Goal: Task Accomplishment & Management: Use online tool/utility

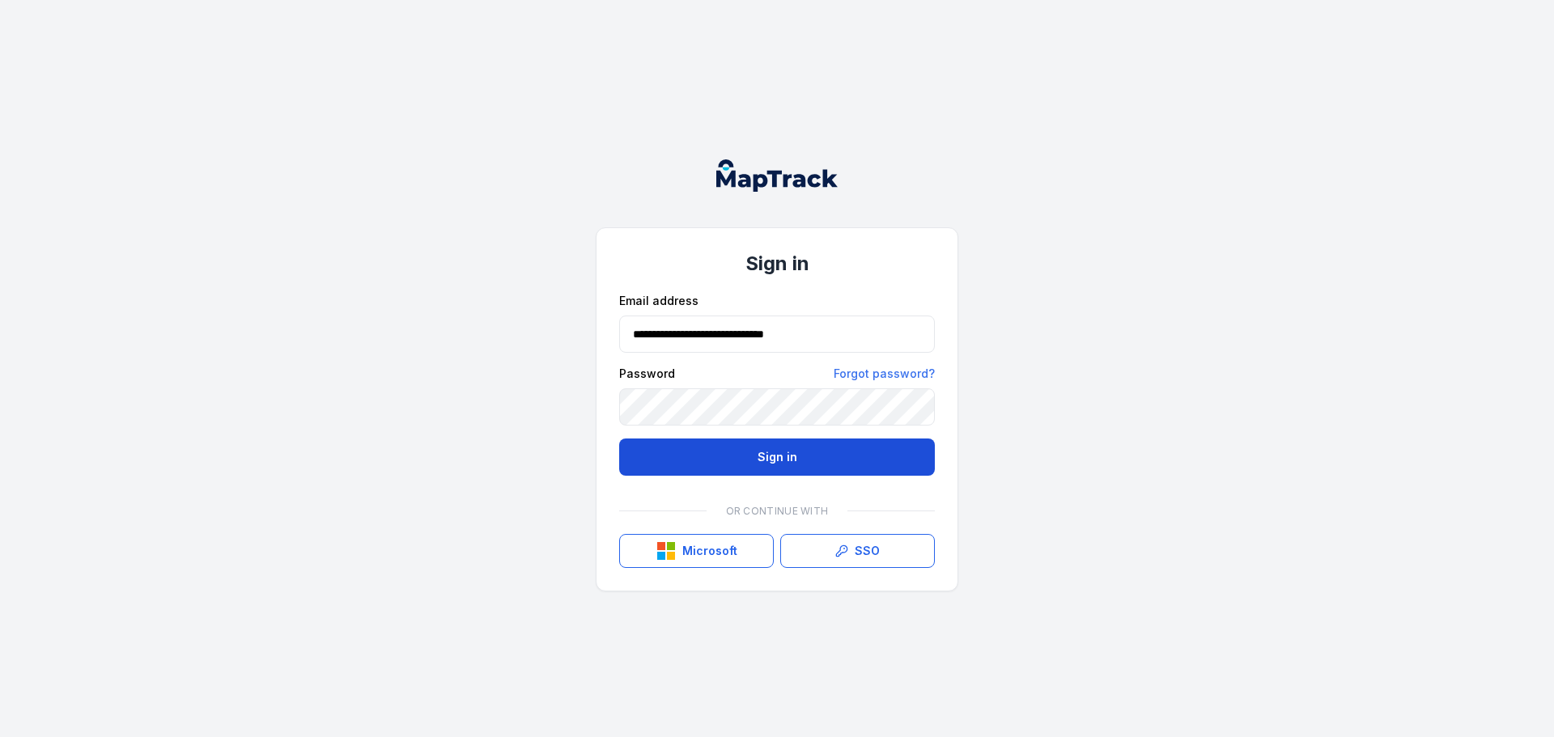
click at [759, 450] on button "Sign in" at bounding box center [777, 457] width 316 height 37
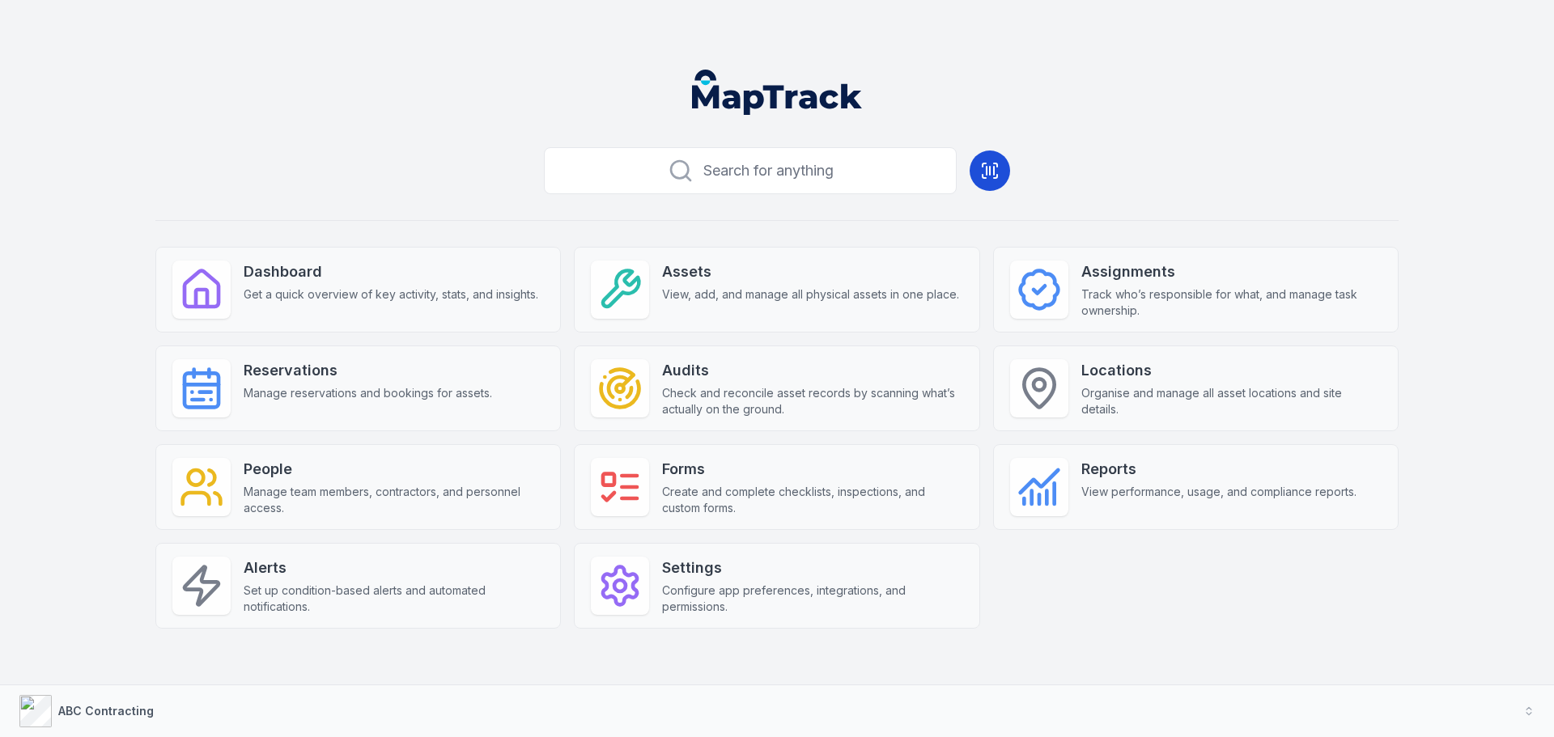
click at [990, 169] on icon at bounding box center [990, 171] width 0 height 8
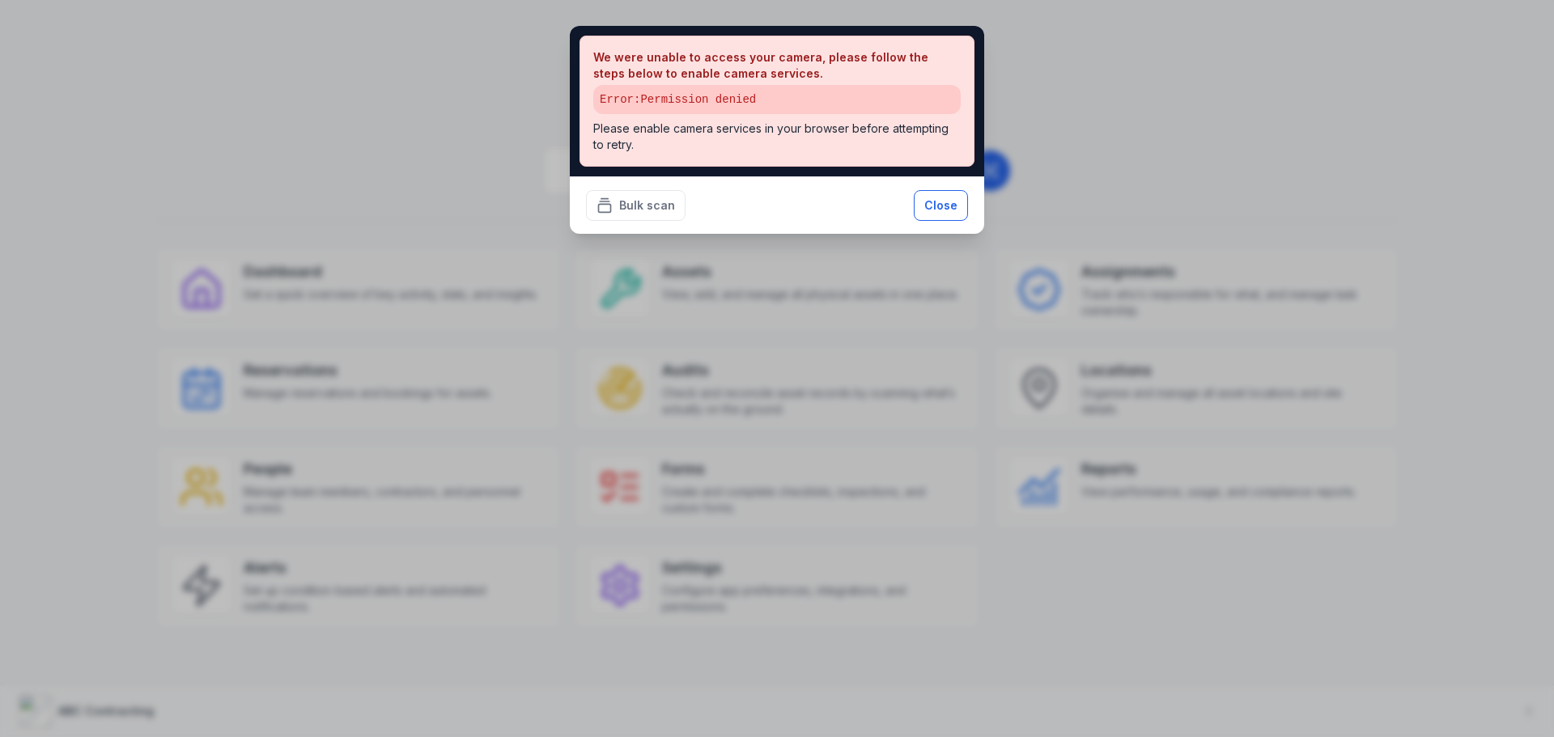
click at [950, 197] on button "Close" at bounding box center [941, 205] width 54 height 31
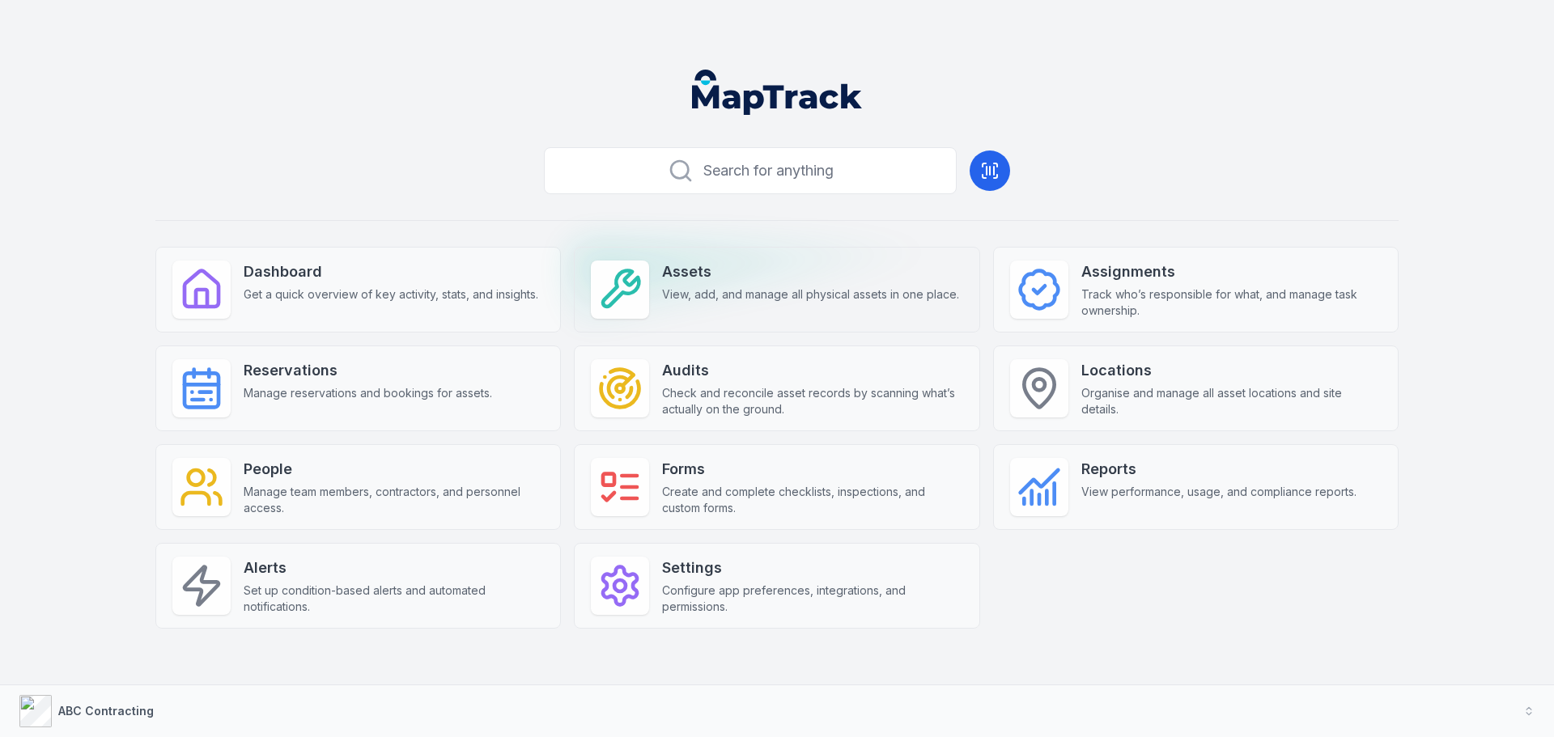
click at [680, 275] on strong "Assets" at bounding box center [810, 272] width 297 height 23
